Goal: Task Accomplishment & Management: Manage account settings

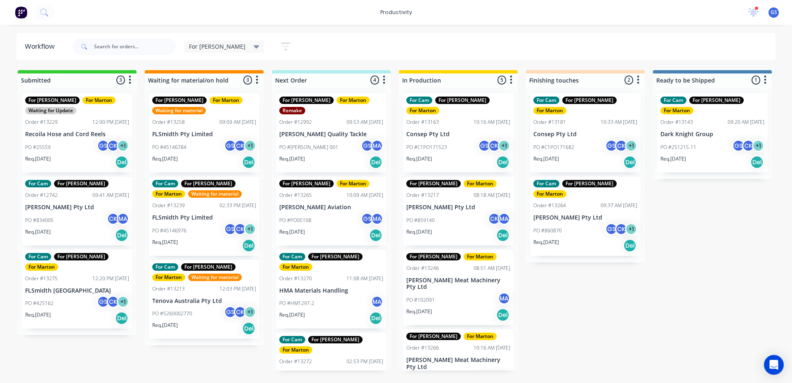
scroll to position [83, 0]
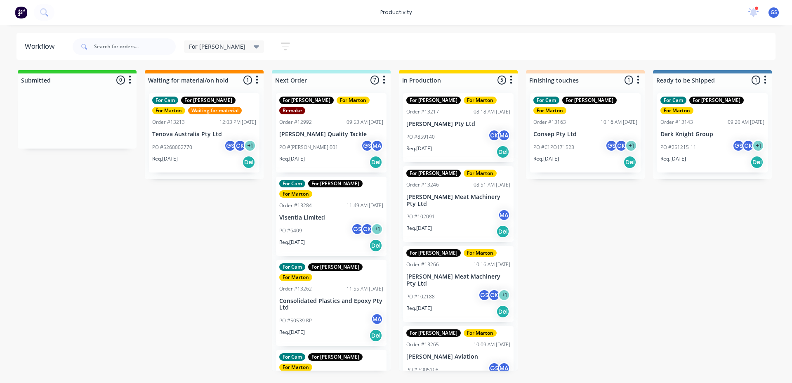
click at [424, 195] on p "[PERSON_NAME] Meat Machinery Pty Ltd" at bounding box center [458, 200] width 104 height 14
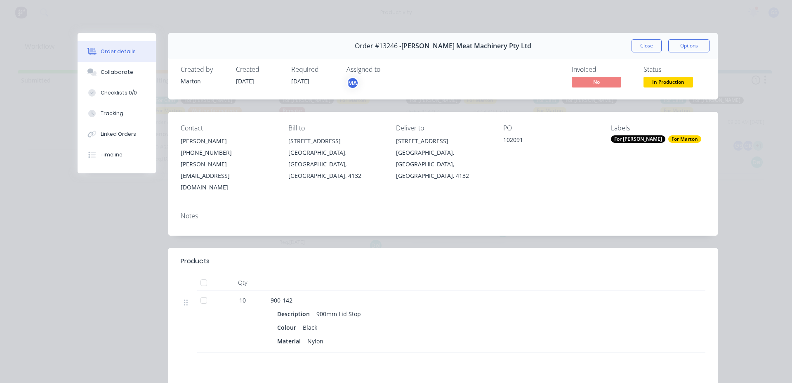
click at [647, 45] on button "Close" at bounding box center [646, 45] width 30 height 13
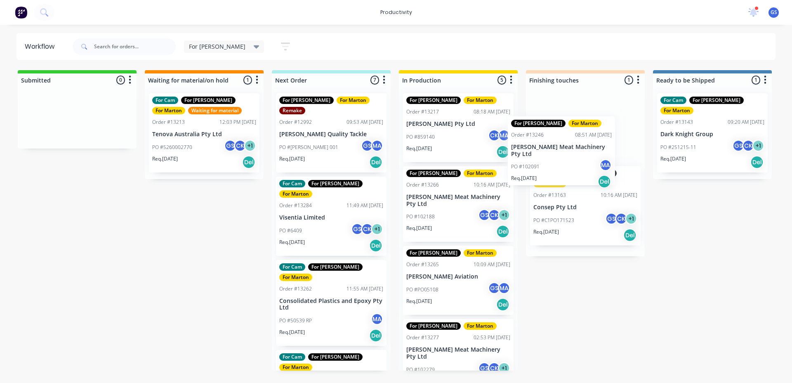
drag, startPoint x: 466, startPoint y: 200, endPoint x: 574, endPoint y: 150, distance: 118.8
click at [574, 150] on div "Submitted 0 Sort By Created date Required date Order number Customer name Most …" at bounding box center [562, 220] width 1136 height 300
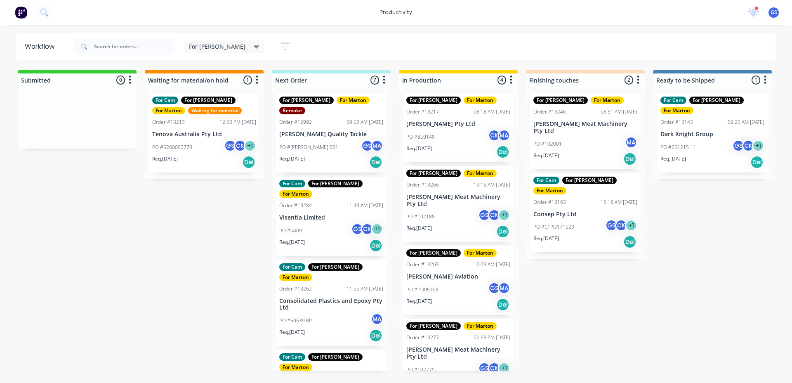
click at [462, 136] on div "PO #859140 CK MA" at bounding box center [458, 137] width 104 height 16
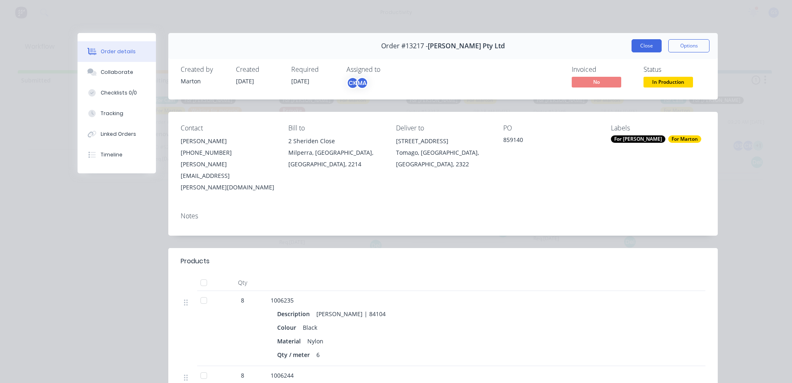
click at [645, 47] on button "Close" at bounding box center [646, 45] width 30 height 13
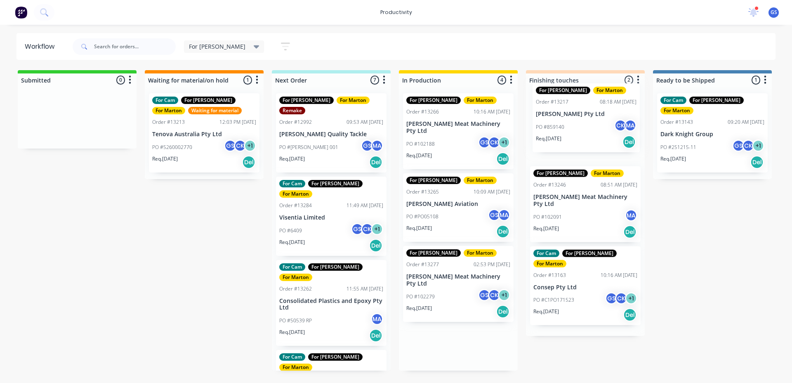
drag, startPoint x: 418, startPoint y: 134, endPoint x: 540, endPoint y: 124, distance: 122.4
click at [544, 125] on div "Submitted 0 Sort By Created date Required date Order number Customer name Most …" at bounding box center [562, 220] width 1136 height 300
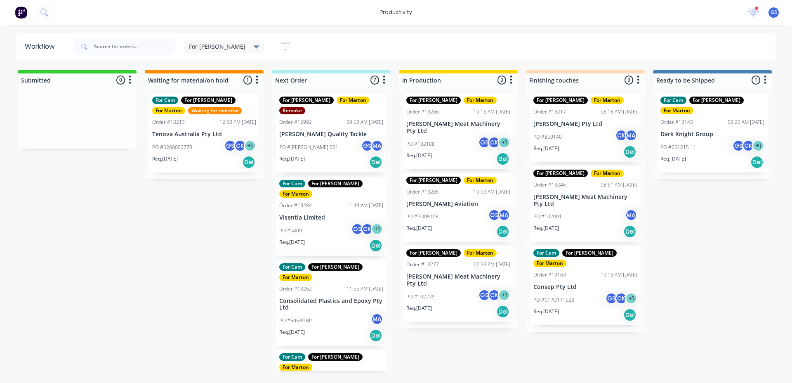
click at [445, 138] on div "PO #102188 GS CK + 1" at bounding box center [458, 144] width 104 height 16
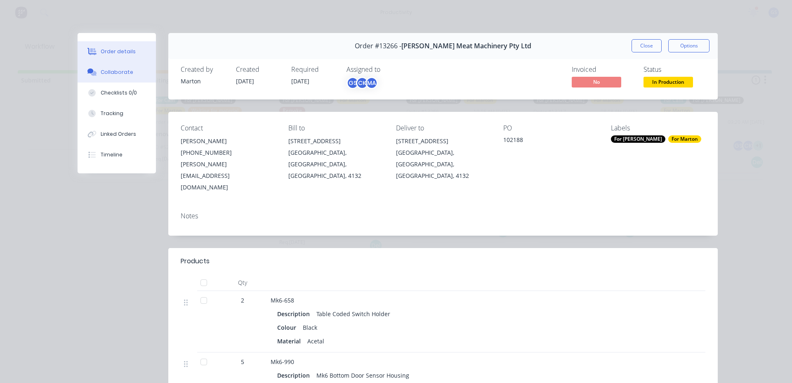
click at [101, 75] on div "Collaborate" at bounding box center [117, 71] width 33 height 7
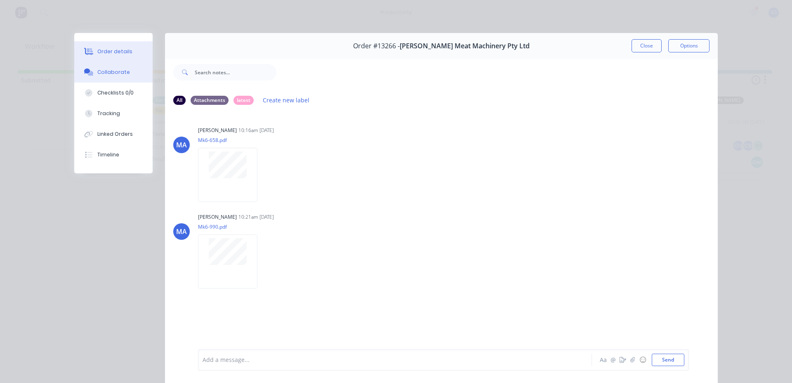
drag, startPoint x: 114, startPoint y: 55, endPoint x: 132, endPoint y: 58, distance: 18.0
click at [114, 55] on button "Order details" at bounding box center [113, 51] width 78 height 21
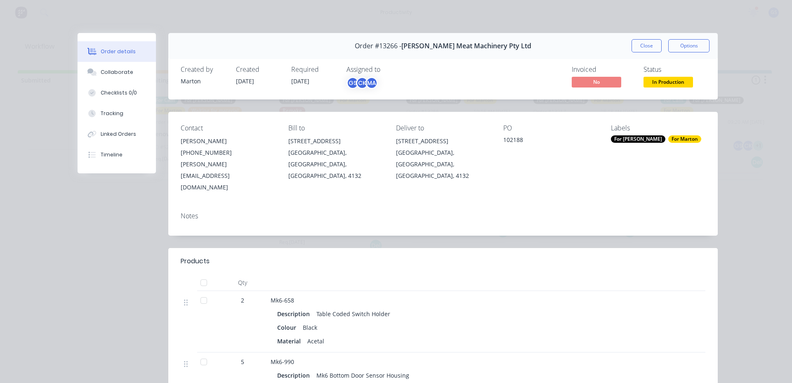
click at [647, 46] on button "Close" at bounding box center [646, 45] width 30 height 13
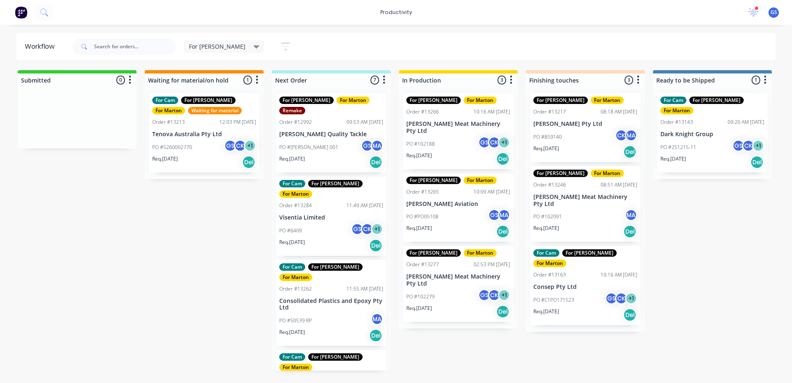
click at [461, 200] on p "[PERSON_NAME] Aviation" at bounding box center [458, 203] width 104 height 7
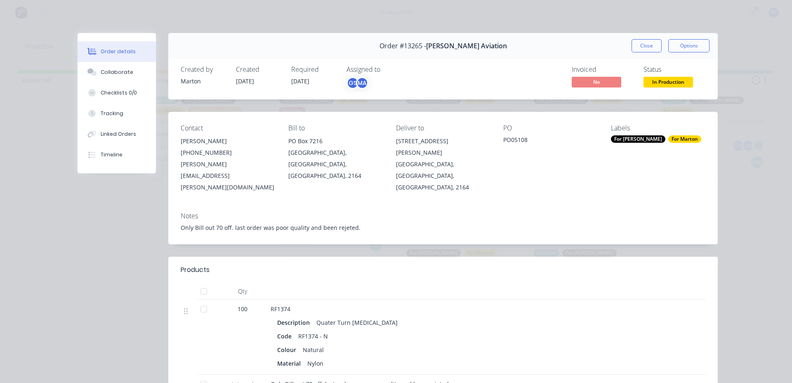
drag, startPoint x: 645, startPoint y: 47, endPoint x: 640, endPoint y: 54, distance: 8.7
click at [644, 47] on button "Close" at bounding box center [646, 45] width 30 height 13
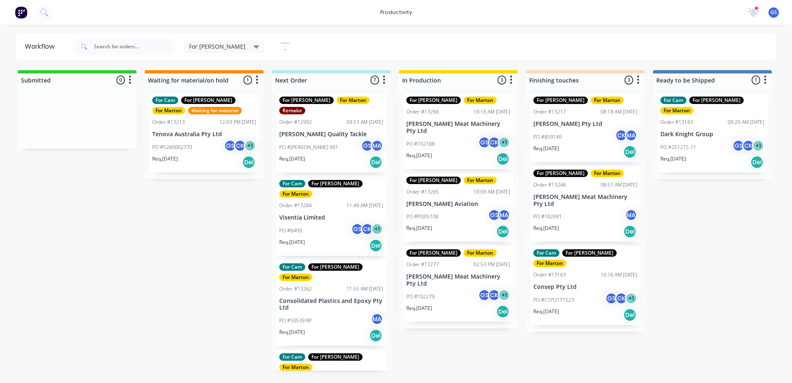
click at [485, 273] on p "[PERSON_NAME] Meat Machinery Pty Ltd" at bounding box center [458, 280] width 104 height 14
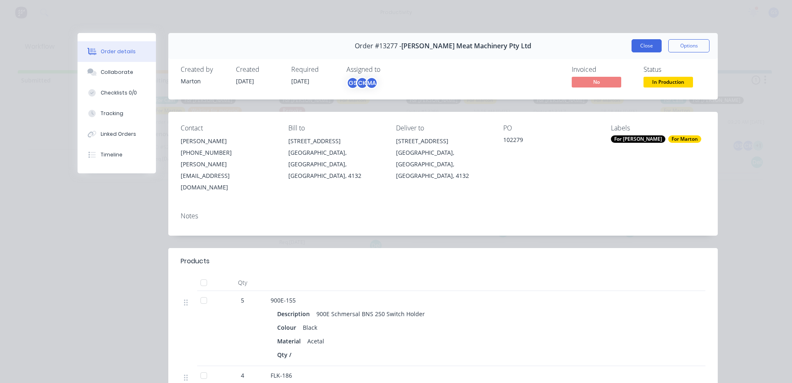
click at [640, 51] on button "Close" at bounding box center [646, 45] width 30 height 13
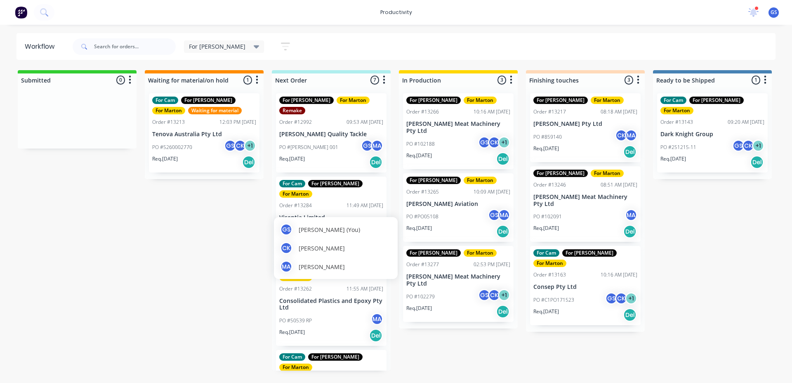
click at [359, 214] on p "Visentia Limited" at bounding box center [331, 217] width 104 height 7
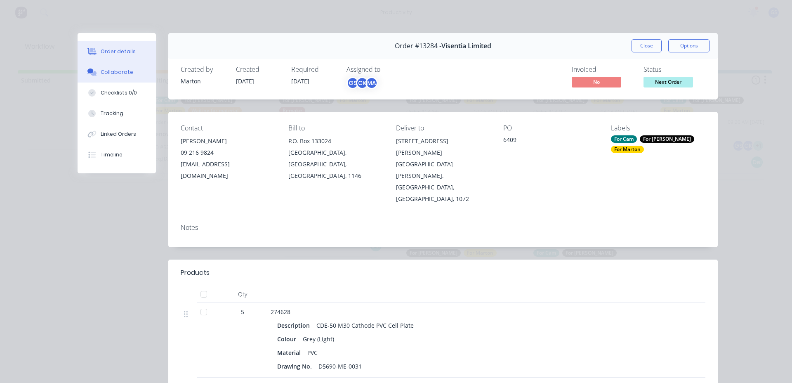
click at [115, 74] on div "Collaborate" at bounding box center [117, 71] width 33 height 7
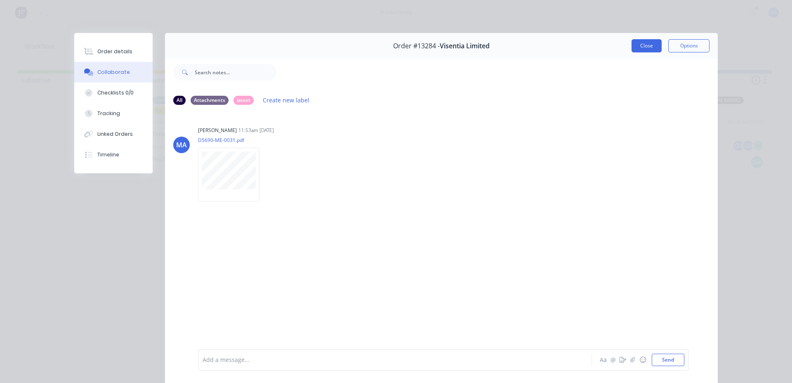
click at [643, 50] on button "Close" at bounding box center [646, 45] width 30 height 13
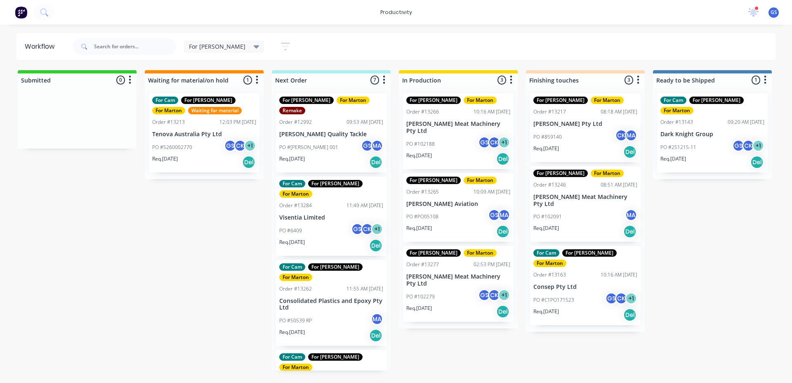
click at [326, 223] on div "PO #6409 GS CK + 1" at bounding box center [331, 231] width 104 height 16
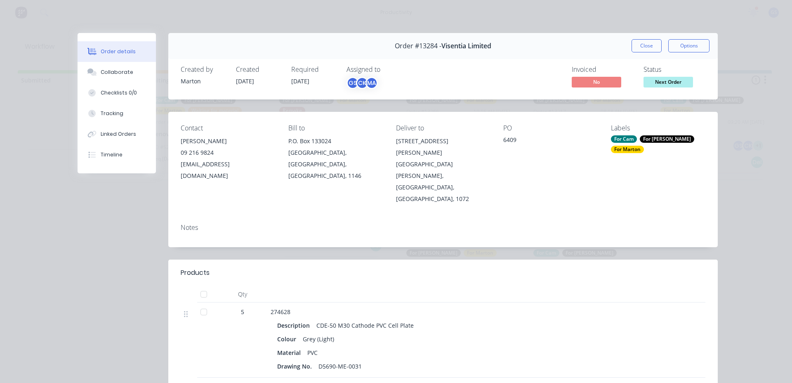
click at [646, 51] on button "Close" at bounding box center [646, 45] width 30 height 13
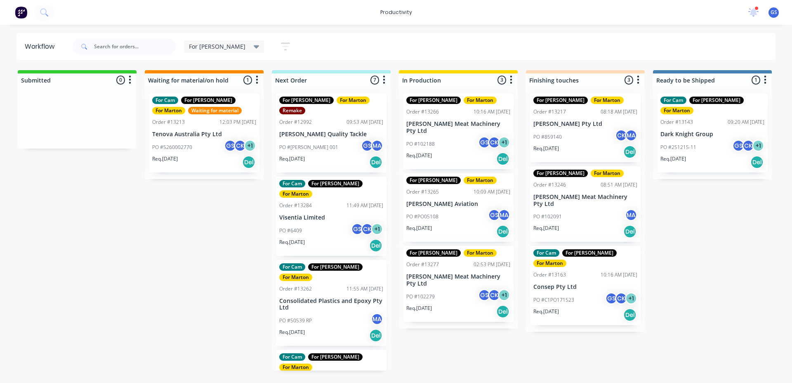
click at [325, 223] on div "PO #6409 GS CK + 1" at bounding box center [331, 231] width 104 height 16
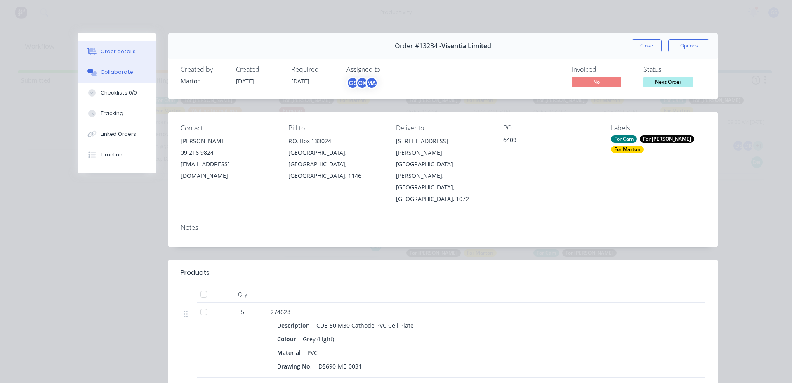
click at [138, 75] on button "Collaborate" at bounding box center [117, 72] width 78 height 21
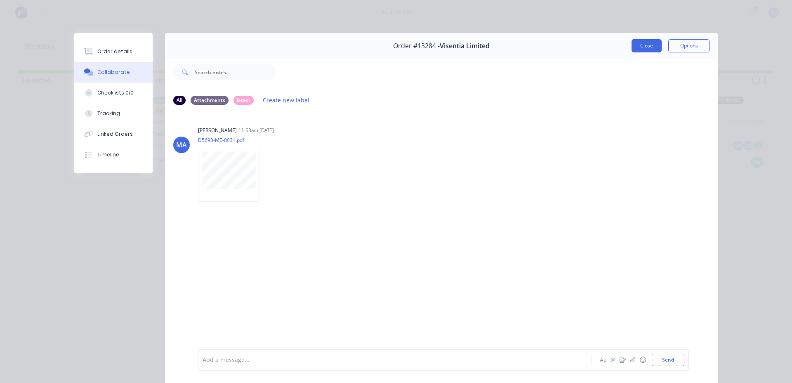
click at [650, 51] on button "Close" at bounding box center [646, 45] width 30 height 13
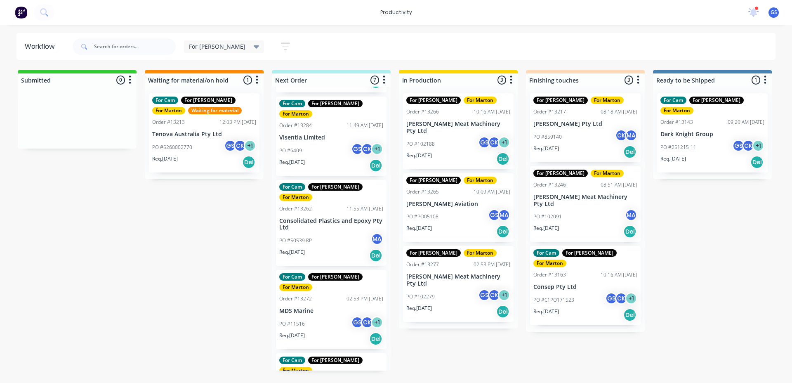
scroll to position [82, 0]
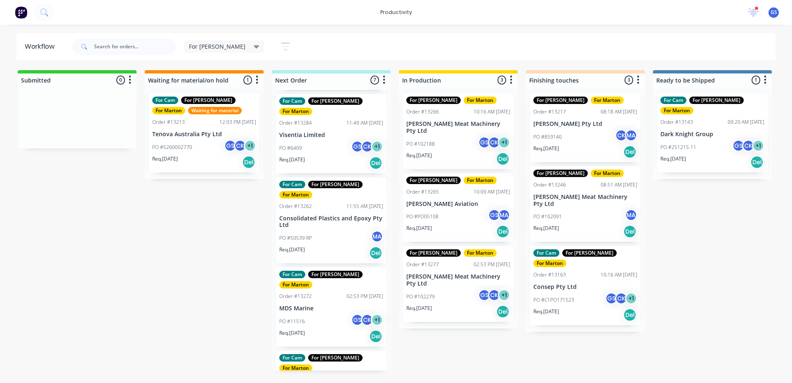
click at [318, 230] on div "PO #50539 RP MA" at bounding box center [331, 238] width 104 height 16
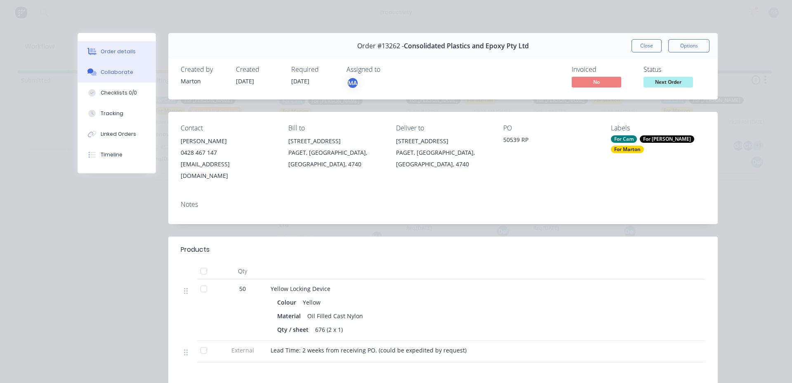
click at [127, 73] on button "Collaborate" at bounding box center [117, 72] width 78 height 21
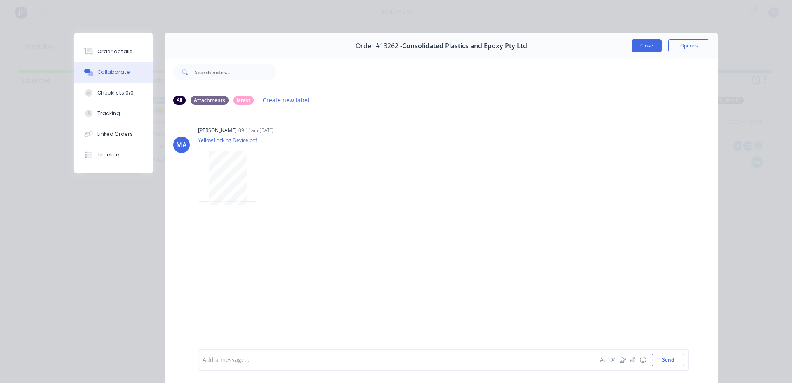
click at [652, 43] on button "Close" at bounding box center [646, 45] width 30 height 13
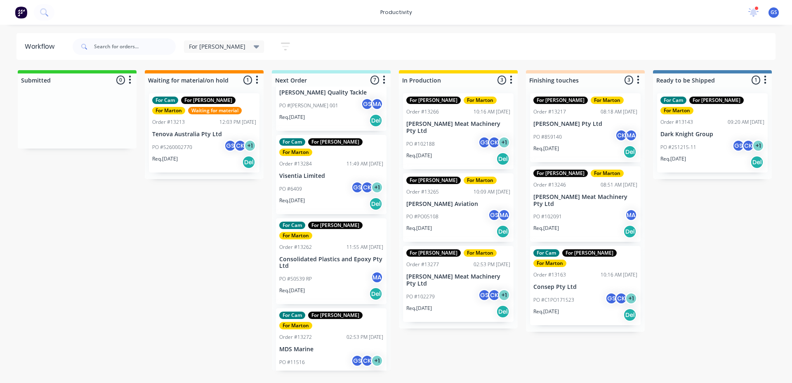
scroll to position [41, 0]
click at [346, 346] on p "MDS Marine" at bounding box center [331, 349] width 104 height 7
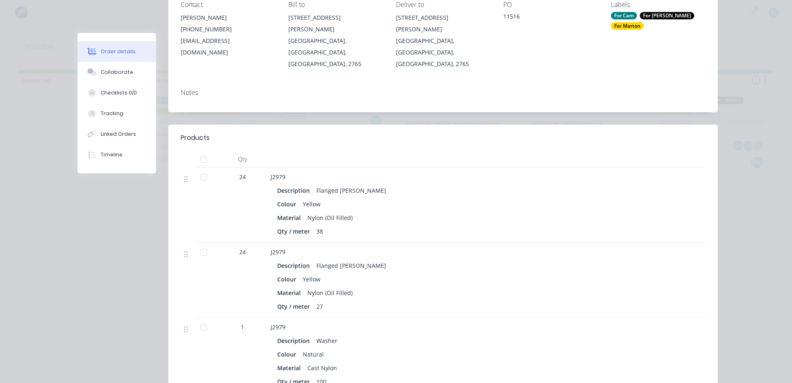
scroll to position [124, 0]
click at [101, 73] on div "Collaborate" at bounding box center [117, 71] width 33 height 7
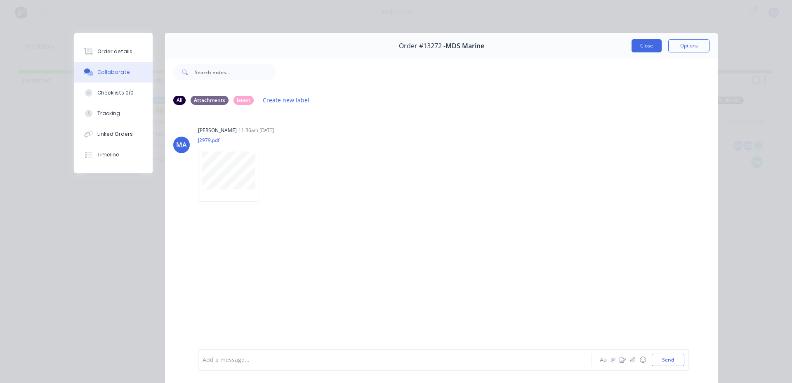
click at [651, 49] on button "Close" at bounding box center [646, 45] width 30 height 13
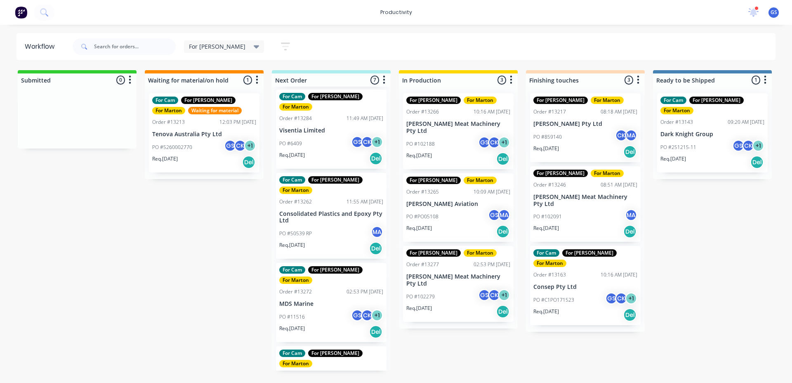
scroll to position [82, 0]
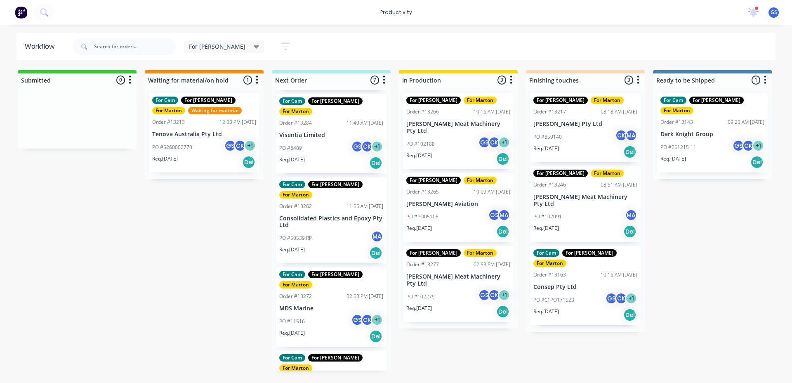
click at [334, 215] on p "Consolidated Plastics and Epoxy Pty Ltd" at bounding box center [331, 222] width 104 height 14
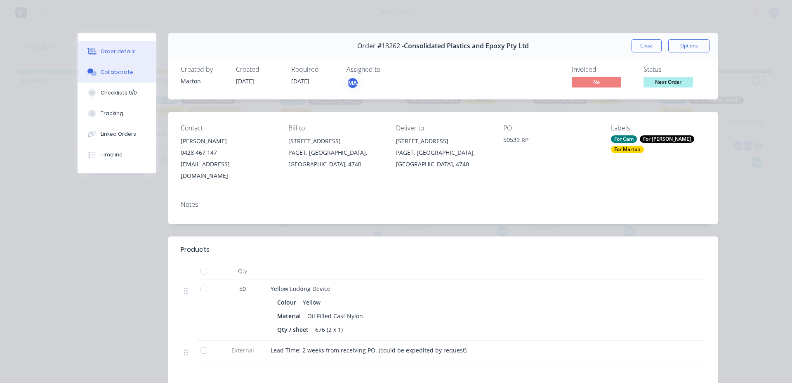
click at [138, 82] on button "Collaborate" at bounding box center [117, 72] width 78 height 21
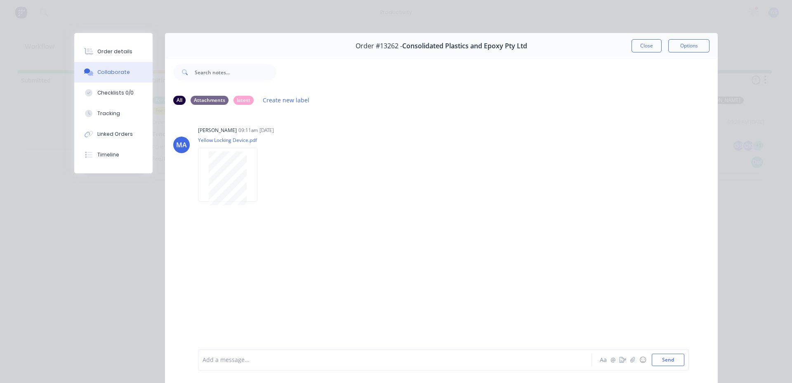
click at [652, 49] on button "Close" at bounding box center [646, 45] width 30 height 13
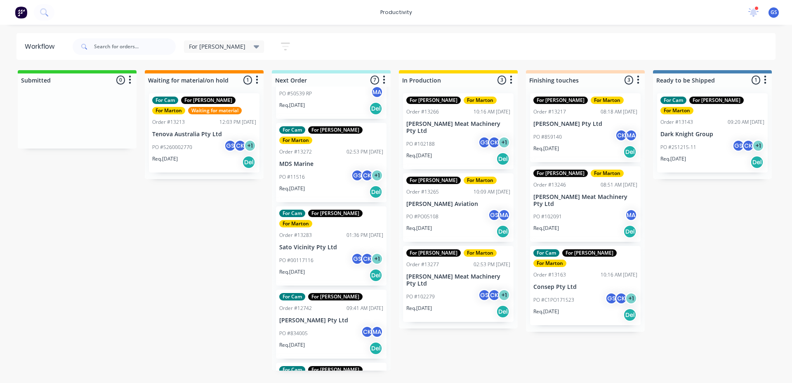
scroll to position [235, 0]
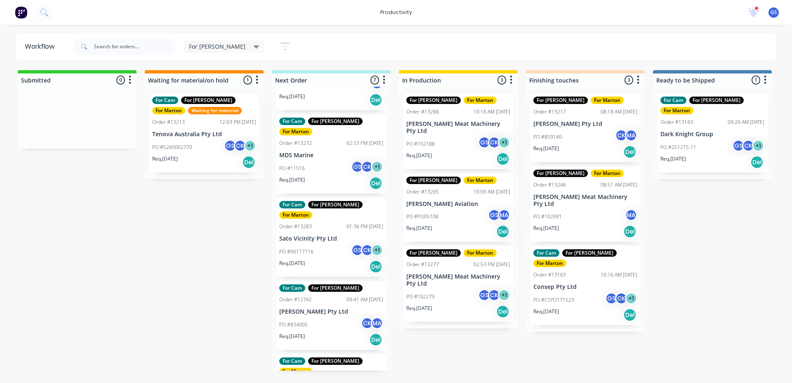
click at [339, 259] on div "Req. [DATE] Del" at bounding box center [331, 266] width 104 height 14
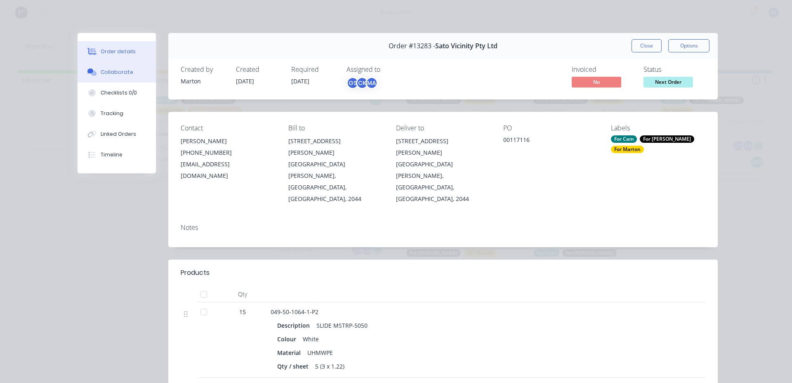
click at [109, 72] on div "Collaborate" at bounding box center [117, 71] width 33 height 7
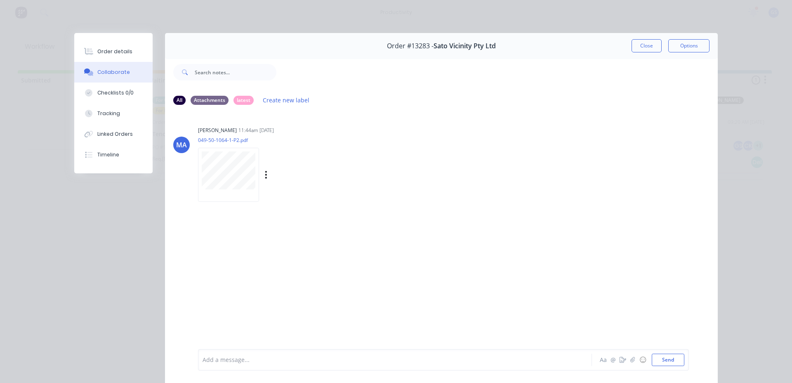
click at [254, 177] on div at bounding box center [228, 175] width 61 height 54
click at [628, 46] on div "Order #13283 - Sato Vicinity Pty Ltd Close Options" at bounding box center [441, 46] width 553 height 26
click at [127, 45] on button "Order details" at bounding box center [113, 51] width 78 height 21
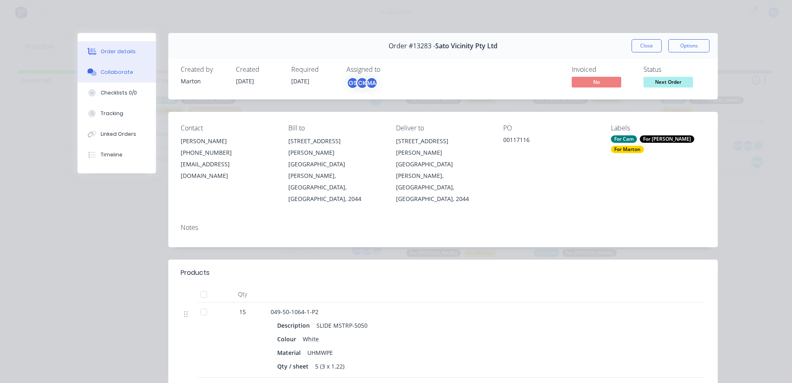
click at [127, 70] on button "Collaborate" at bounding box center [117, 72] width 78 height 21
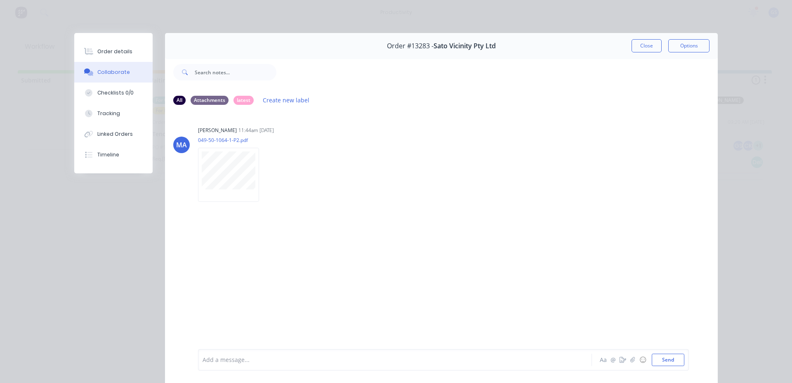
click at [654, 46] on button "Close" at bounding box center [646, 45] width 30 height 13
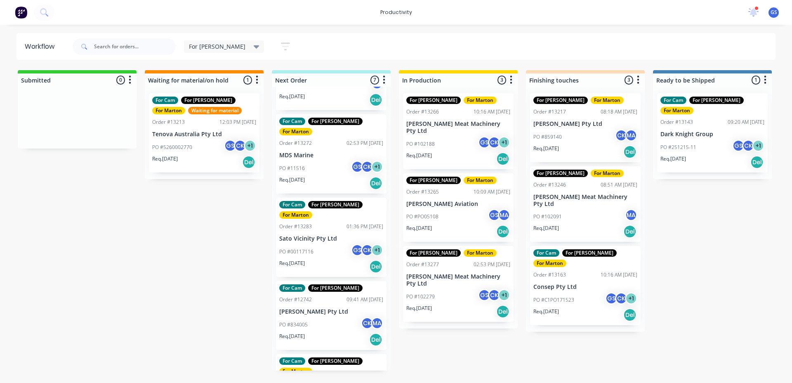
click at [334, 308] on p "[PERSON_NAME] Pty Ltd" at bounding box center [331, 311] width 104 height 7
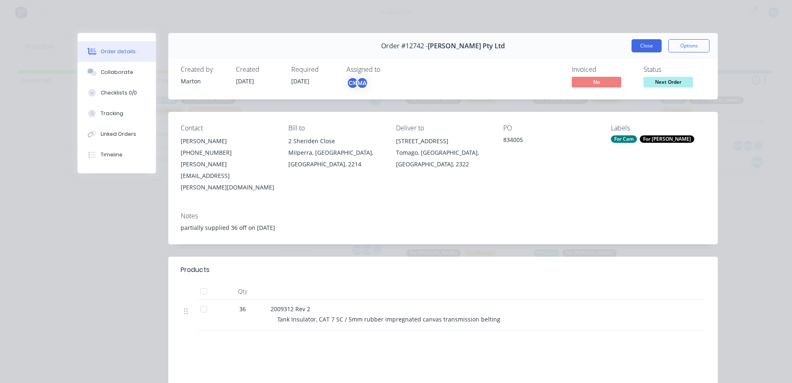
click at [638, 44] on button "Close" at bounding box center [646, 45] width 30 height 13
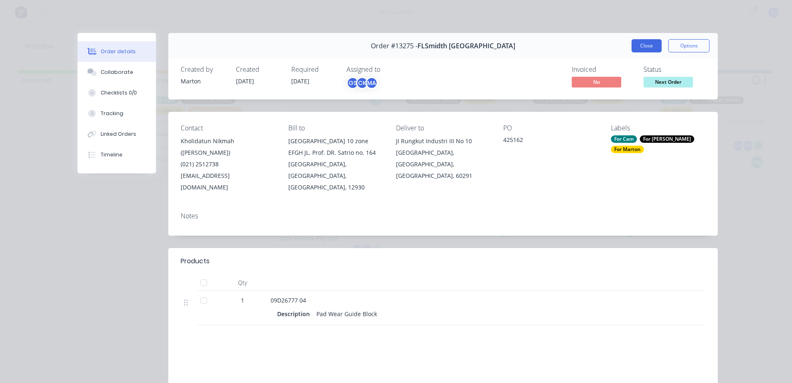
click at [651, 43] on button "Close" at bounding box center [646, 45] width 30 height 13
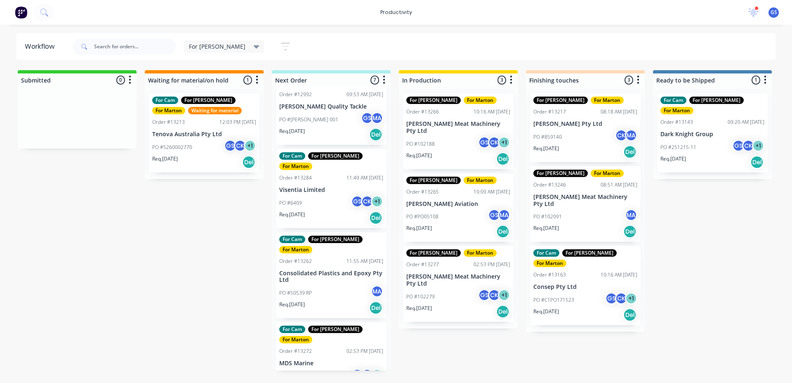
scroll to position [0, 0]
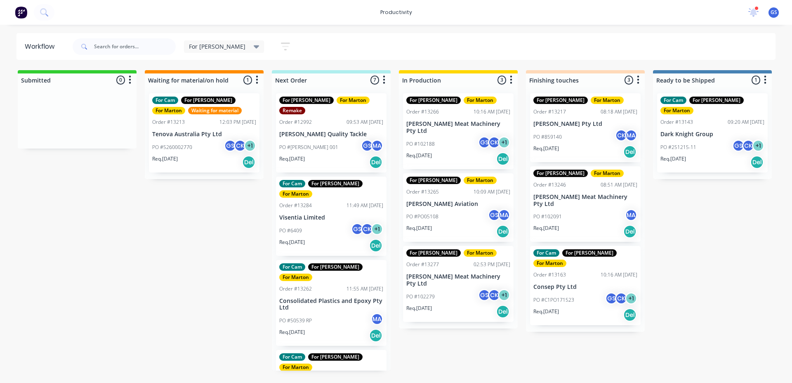
click at [343, 139] on div "PO #[PERSON_NAME] 001 GS MA" at bounding box center [331, 147] width 104 height 16
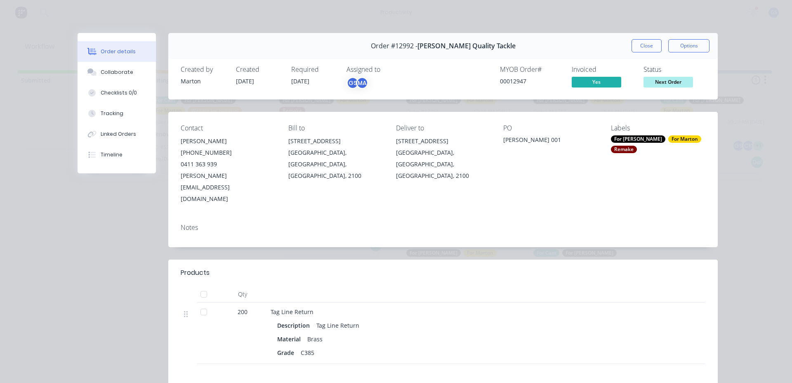
click at [645, 53] on div "Order #12992 - [PERSON_NAME] Quality Tackle Close Options" at bounding box center [442, 46] width 549 height 26
click at [644, 52] on button "Close" at bounding box center [646, 45] width 30 height 13
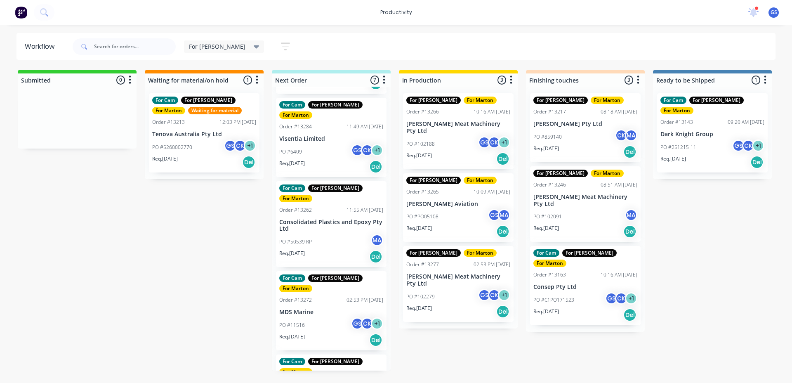
scroll to position [82, 0]
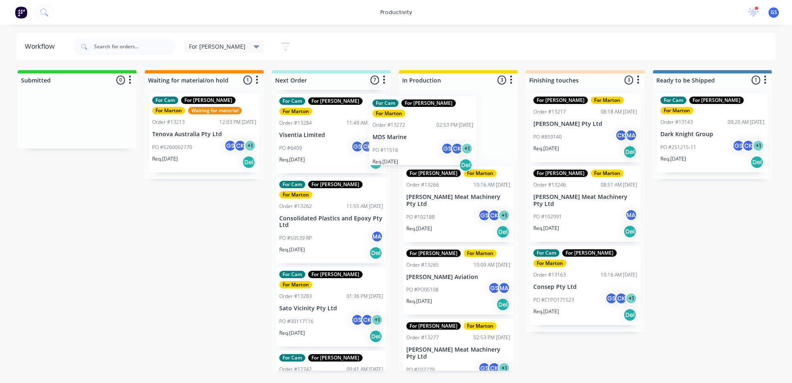
drag, startPoint x: 319, startPoint y: 294, endPoint x: 426, endPoint y: 142, distance: 186.0
click at [426, 142] on div "Submitted 0 Sort By Created date Required date Order number Customer name Most …" at bounding box center [562, 220] width 1136 height 300
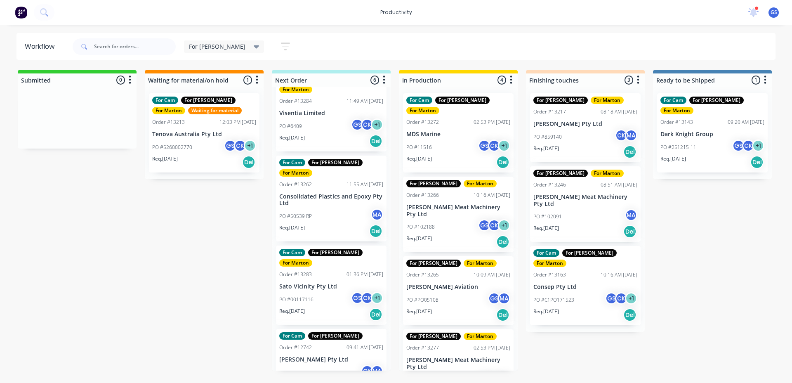
scroll to position [0, 0]
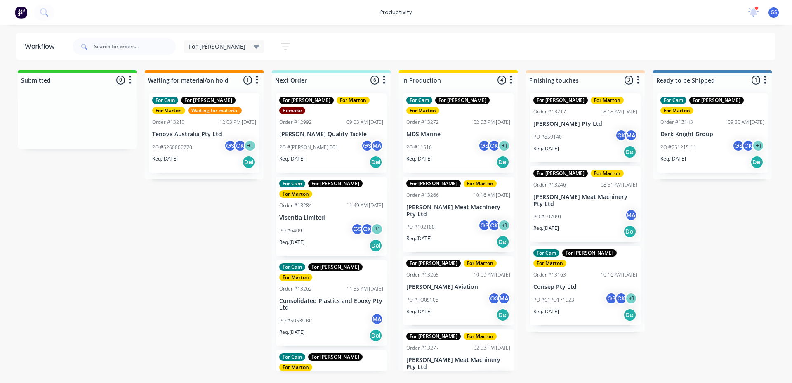
click at [202, 48] on span "For [PERSON_NAME]" at bounding box center [217, 46] width 56 height 9
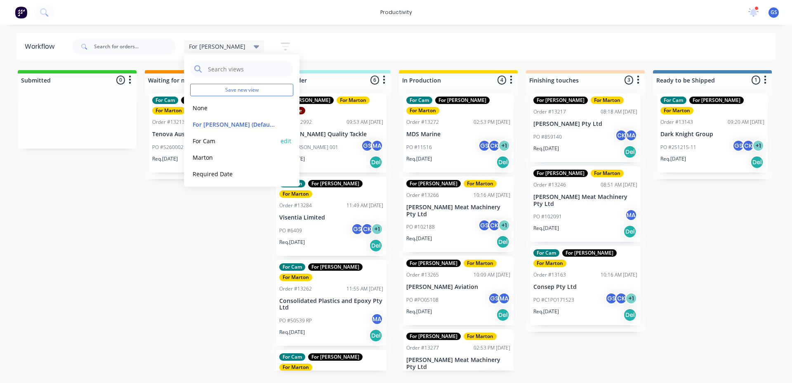
click at [240, 143] on button "For Cam" at bounding box center [234, 140] width 88 height 9
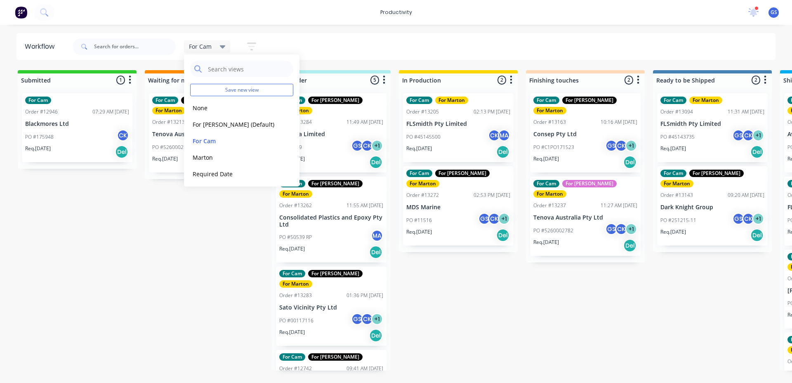
click at [521, 342] on div "Submitted 1 Sort By Created date Required date Order number Customer name Most …" at bounding box center [562, 220] width 1136 height 300
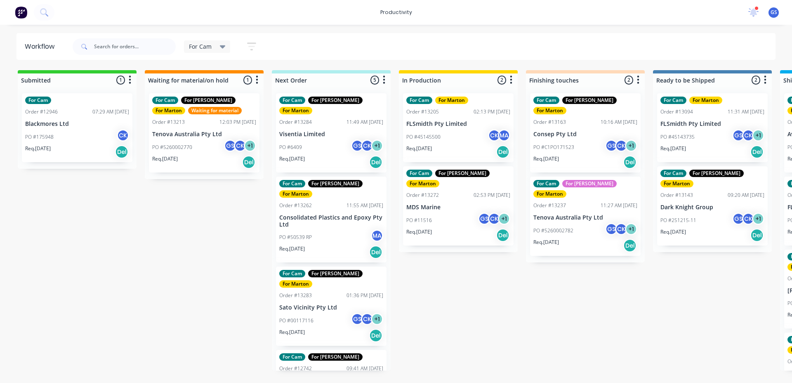
click at [205, 47] on span "For Cam" at bounding box center [200, 46] width 23 height 9
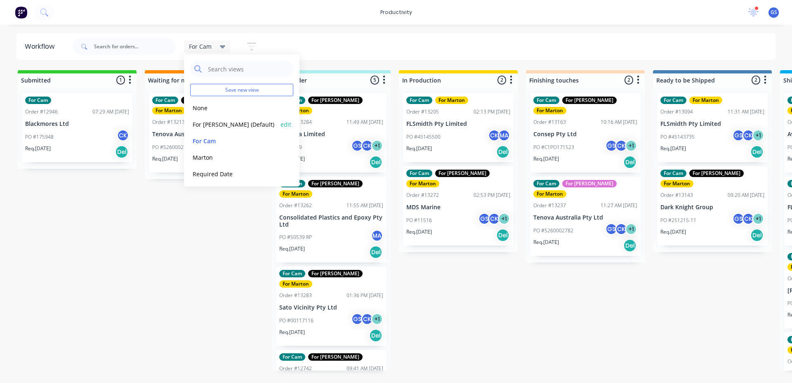
click at [233, 125] on button "For [PERSON_NAME] (Default)" at bounding box center [234, 124] width 88 height 9
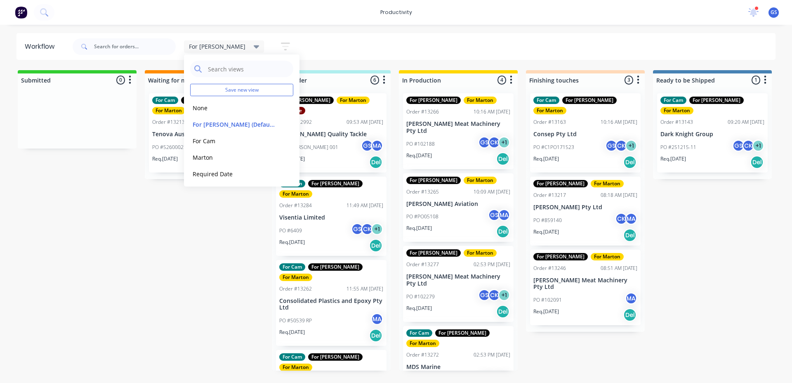
click at [347, 38] on div "For [PERSON_NAME] Save new view None edit For [PERSON_NAME] (Default) edit For …" at bounding box center [423, 46] width 705 height 25
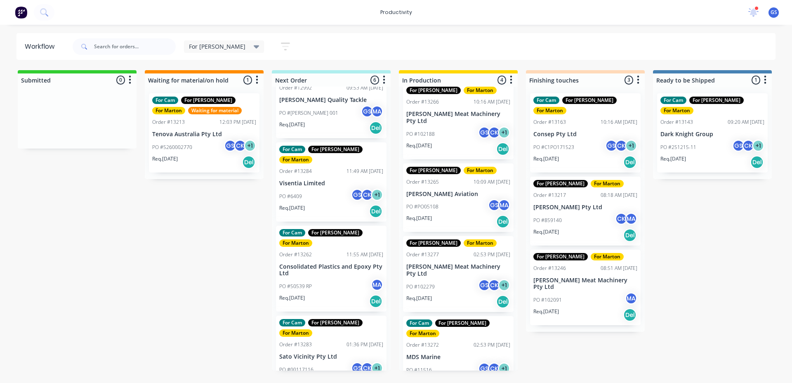
scroll to position [163, 0]
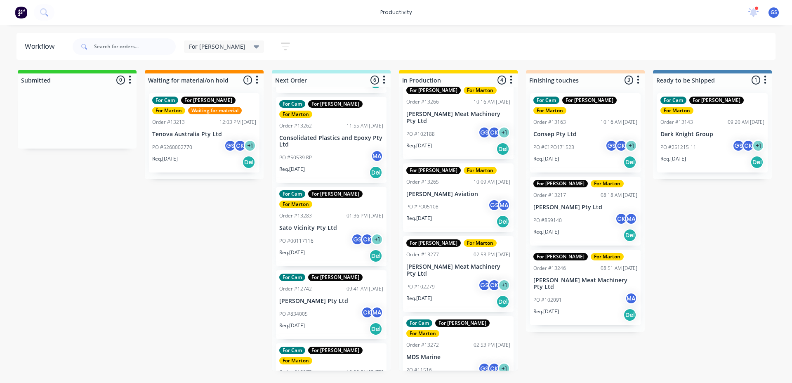
drag, startPoint x: 245, startPoint y: 195, endPoint x: 285, endPoint y: 218, distance: 46.3
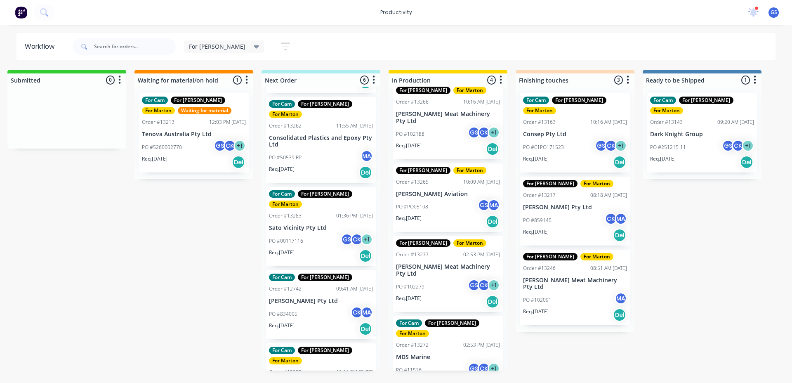
scroll to position [0, 0]
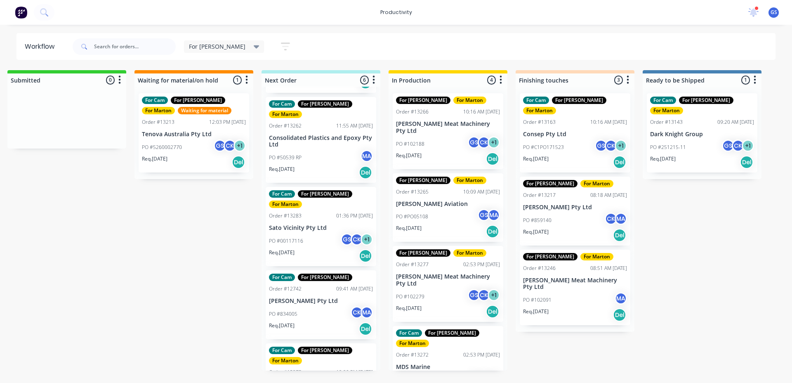
click at [442, 136] on div "PO #102188 GS CK + 1" at bounding box center [448, 144] width 104 height 16
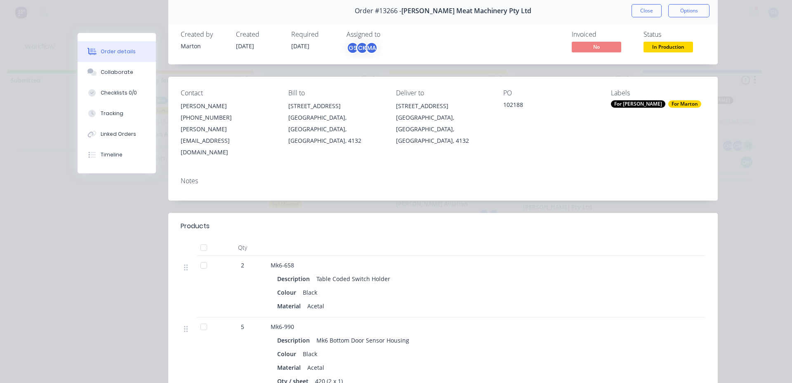
scroll to position [82, 0]
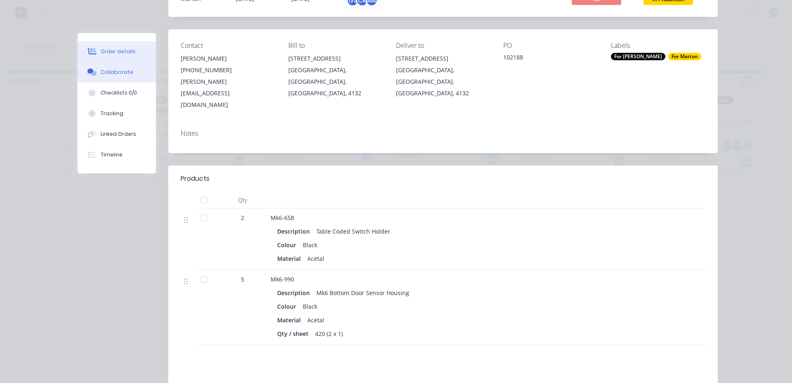
click at [113, 74] on div "Collaborate" at bounding box center [117, 71] width 33 height 7
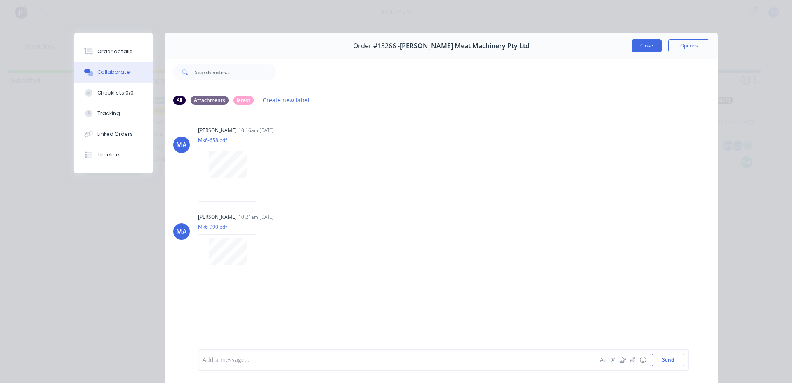
click at [643, 47] on button "Close" at bounding box center [646, 45] width 30 height 13
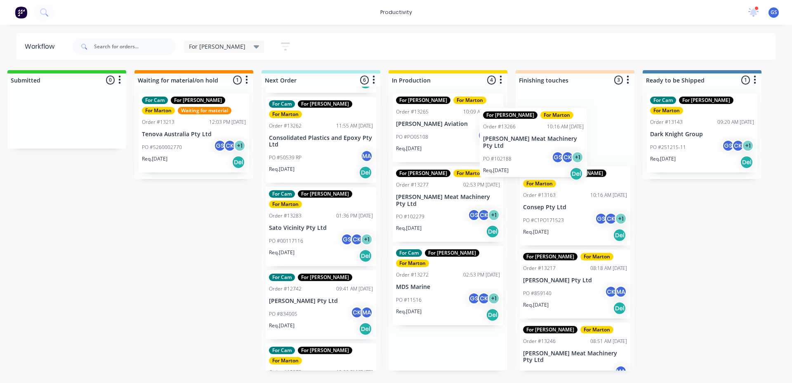
drag, startPoint x: 438, startPoint y: 127, endPoint x: 529, endPoint y: 147, distance: 92.8
click at [528, 144] on div "Submitted 0 Sort By Created date Required date Order number Customer name Most …" at bounding box center [552, 220] width 1136 height 300
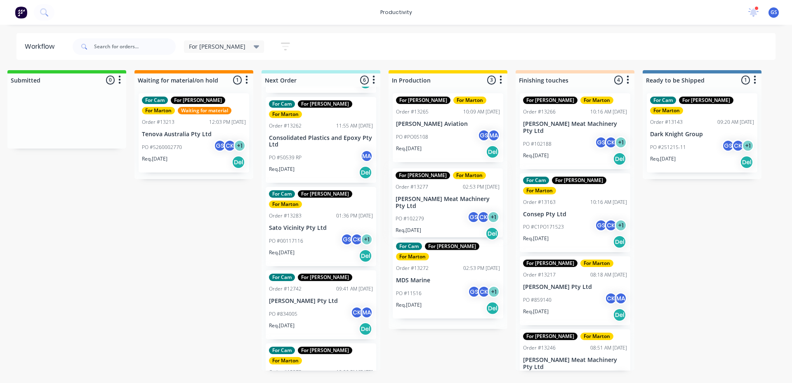
click at [435, 212] on div "For [PERSON_NAME] For [PERSON_NAME] Order #13265 10:09 AM [DATE] [PERSON_NAME] …" at bounding box center [447, 208] width 119 height 242
click at [434, 215] on div "For [PERSON_NAME] For [PERSON_NAME] Order #13265 10:09 AM [DATE] [PERSON_NAME] …" at bounding box center [447, 208] width 119 height 242
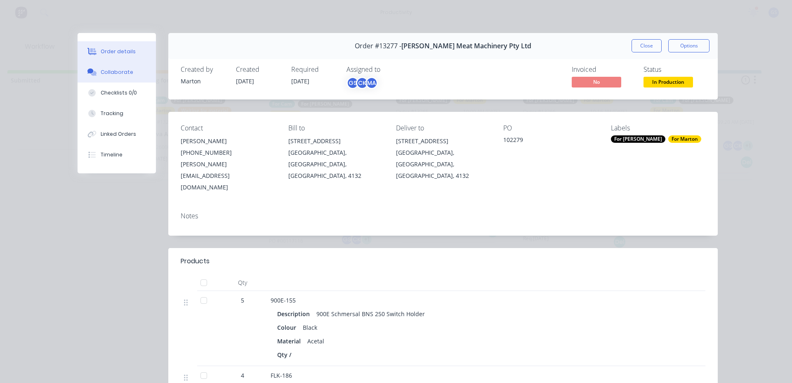
click at [123, 82] on button "Collaborate" at bounding box center [117, 72] width 78 height 21
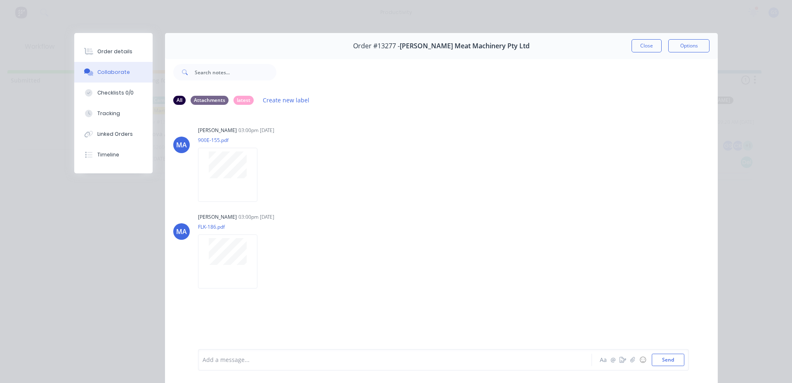
click at [642, 46] on button "Close" at bounding box center [646, 45] width 30 height 13
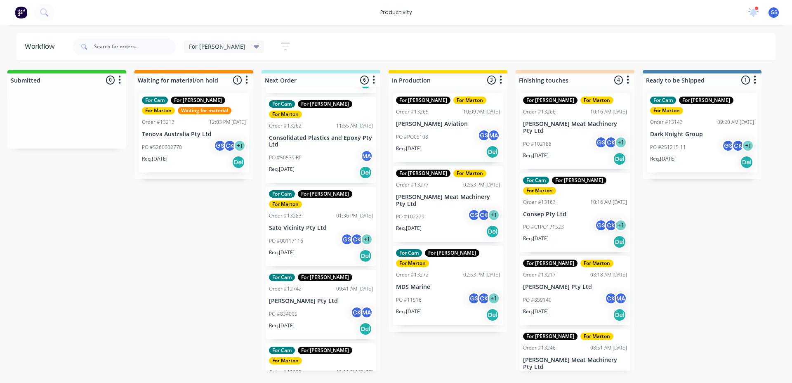
click at [423, 283] on p "MDS Marine" at bounding box center [448, 286] width 104 height 7
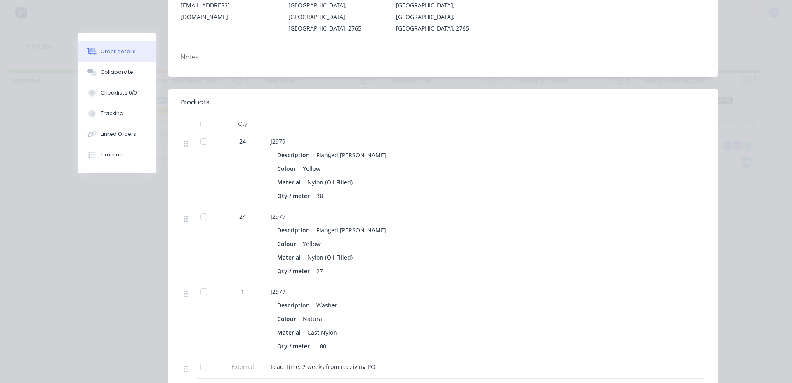
scroll to position [206, 0]
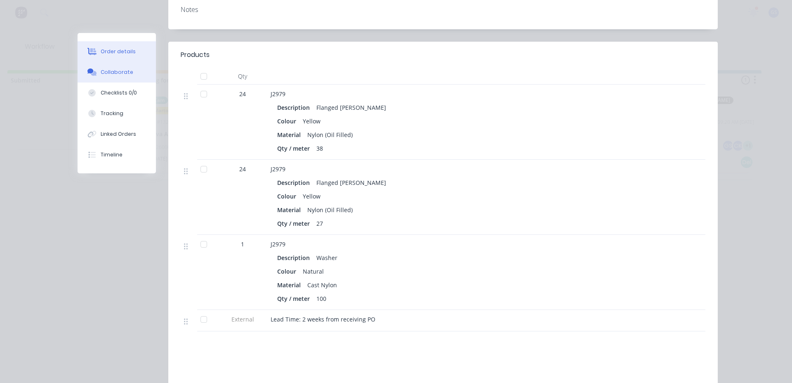
click at [110, 76] on button "Collaborate" at bounding box center [117, 72] width 78 height 21
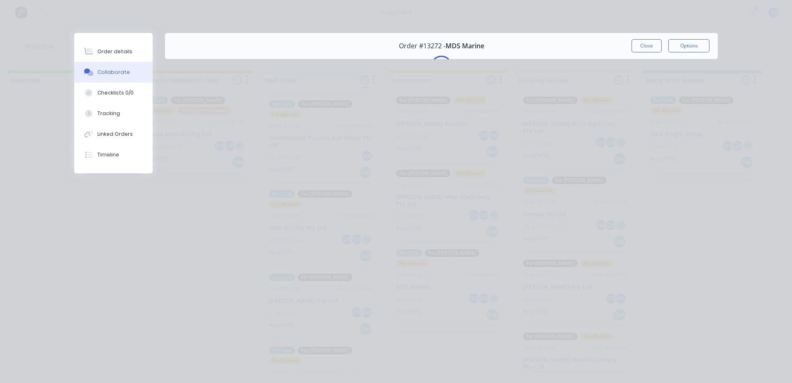
scroll to position [0, 0]
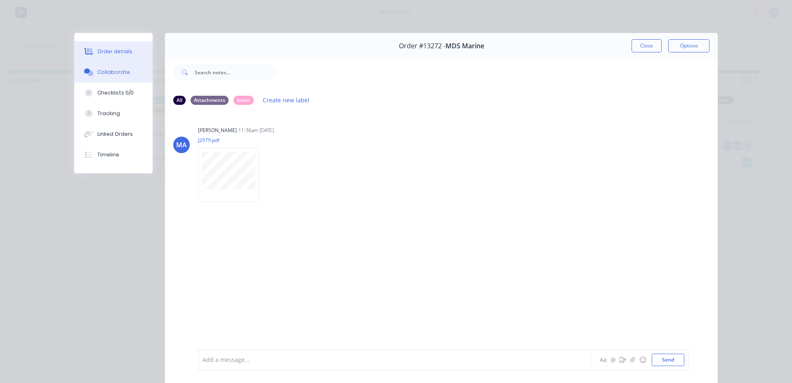
click at [102, 52] on div "Order details" at bounding box center [114, 51] width 35 height 7
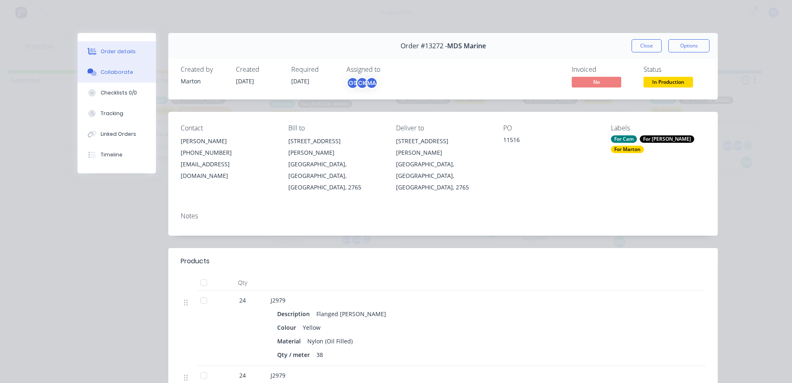
click at [103, 72] on div "Collaborate" at bounding box center [117, 71] width 33 height 7
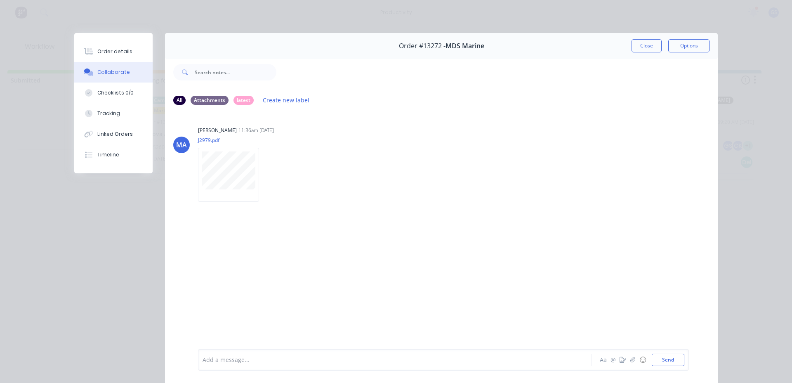
click at [627, 48] on div "Order #13272 - MDS Marine Close Options" at bounding box center [441, 46] width 553 height 26
click at [631, 41] on button "Close" at bounding box center [646, 45] width 30 height 13
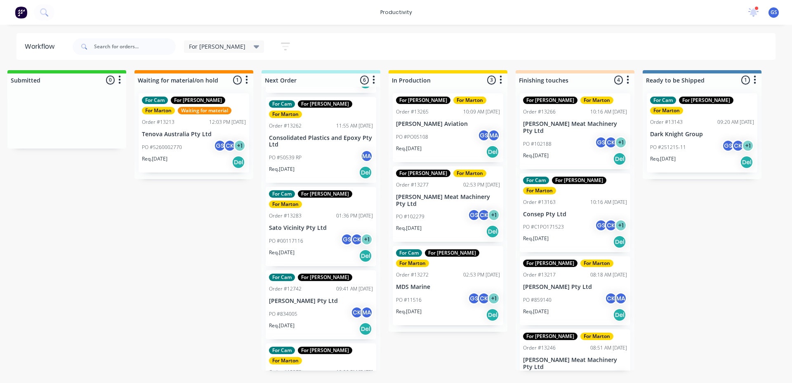
click at [473, 139] on div "PO #PO05108 GS MA" at bounding box center [448, 137] width 104 height 16
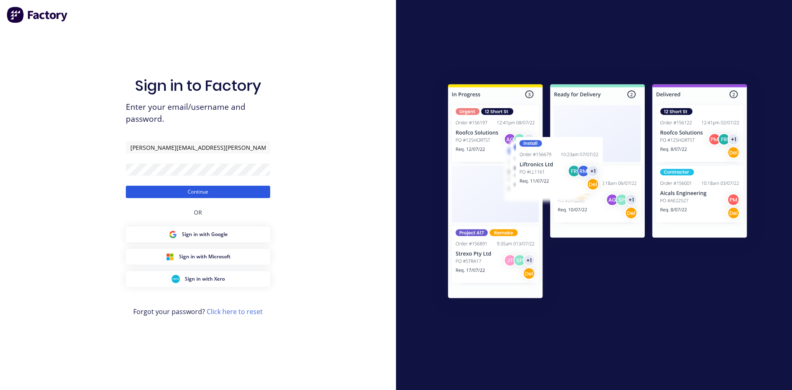
click at [202, 193] on button "Continue" at bounding box center [198, 192] width 144 height 12
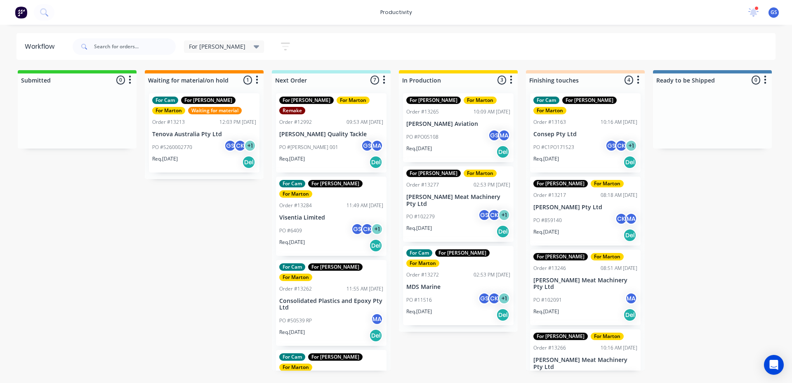
drag, startPoint x: 445, startPoint y: 140, endPoint x: 437, endPoint y: 146, distance: 10.0
click at [442, 148] on div "For [PERSON_NAME] For [PERSON_NAME] Order #13265 10:09 AM [DATE] [PERSON_NAME] …" at bounding box center [458, 209] width 119 height 245
click at [433, 141] on div "PO #PO05108 GS MA" at bounding box center [458, 137] width 104 height 16
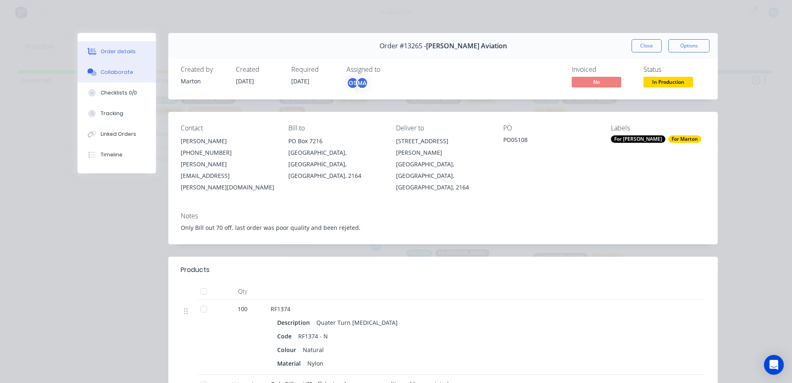
click at [98, 75] on button "Collaborate" at bounding box center [117, 72] width 78 height 21
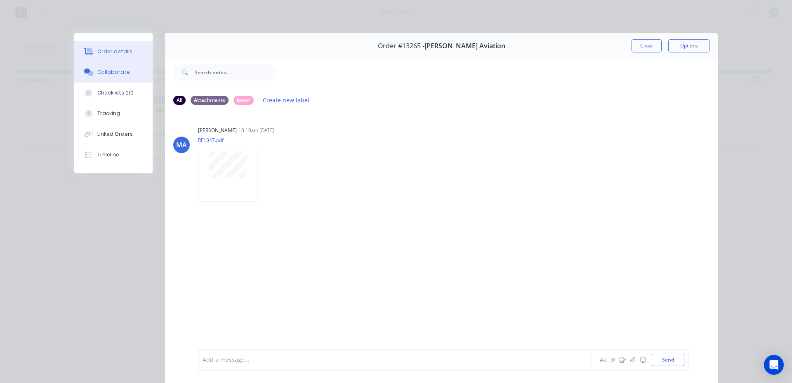
click at [118, 42] on button "Order details" at bounding box center [113, 51] width 78 height 21
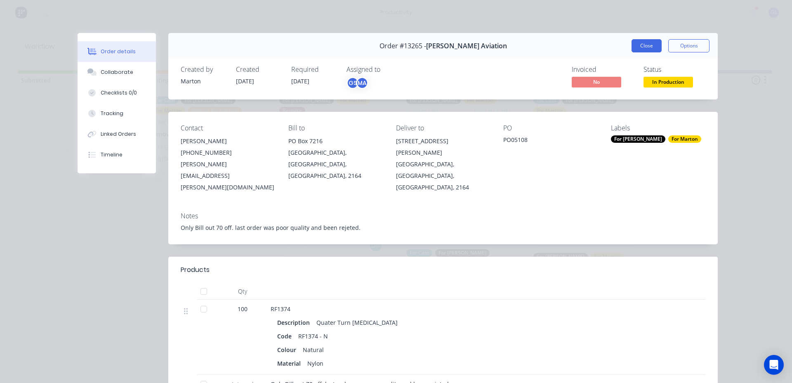
click at [631, 44] on button "Close" at bounding box center [646, 45] width 30 height 13
